Goal: Transaction & Acquisition: Register for event/course

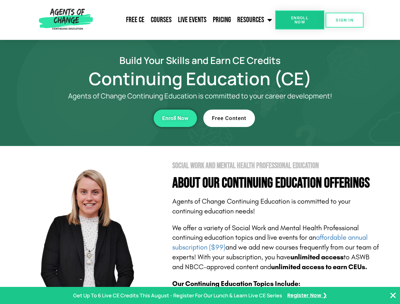
click at [200, 152] on section "Social Work and Mental Health Professional Education About Our Continuing Educa…" at bounding box center [200, 279] width 400 height 266
click at [300, 20] on span "Enroll Now" at bounding box center [299, 20] width 29 height 8
click at [345, 20] on span "SIGN IN" at bounding box center [345, 20] width 18 height 4
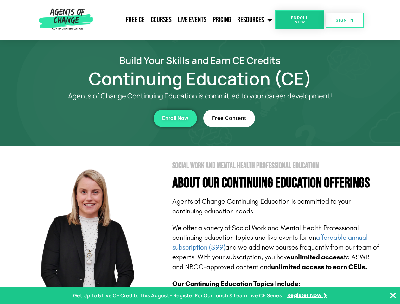
click at [110, 118] on div "Enroll Now" at bounding box center [110, 118] width 174 height 17
click at [175, 118] on span "Enroll Now" at bounding box center [175, 118] width 26 height 5
click at [290, 118] on div "Free Content" at bounding box center [290, 118] width 174 height 17
